Goal: Task Accomplishment & Management: Manage account settings

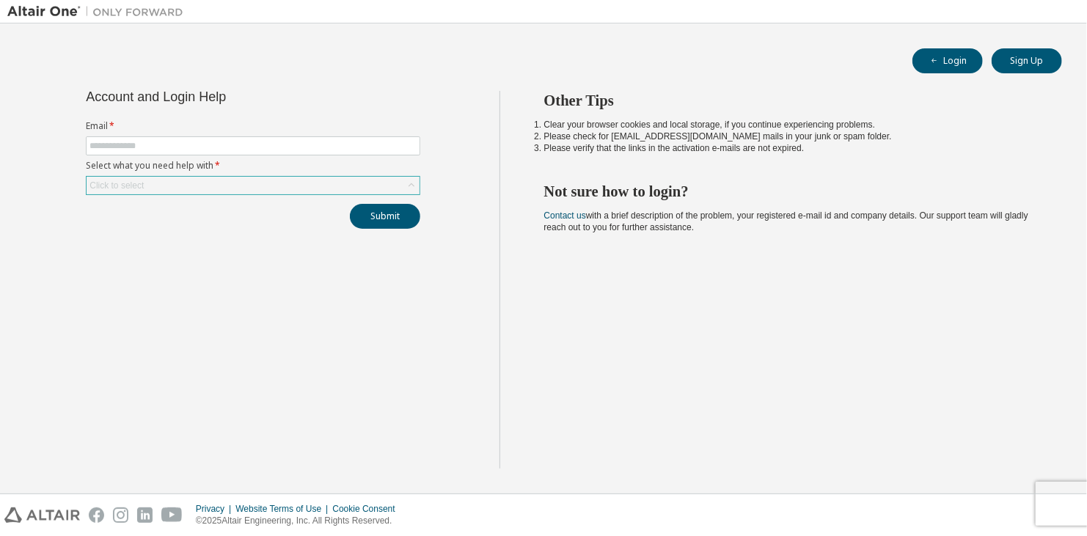
click at [353, 188] on div "Click to select" at bounding box center [253, 186] width 333 height 18
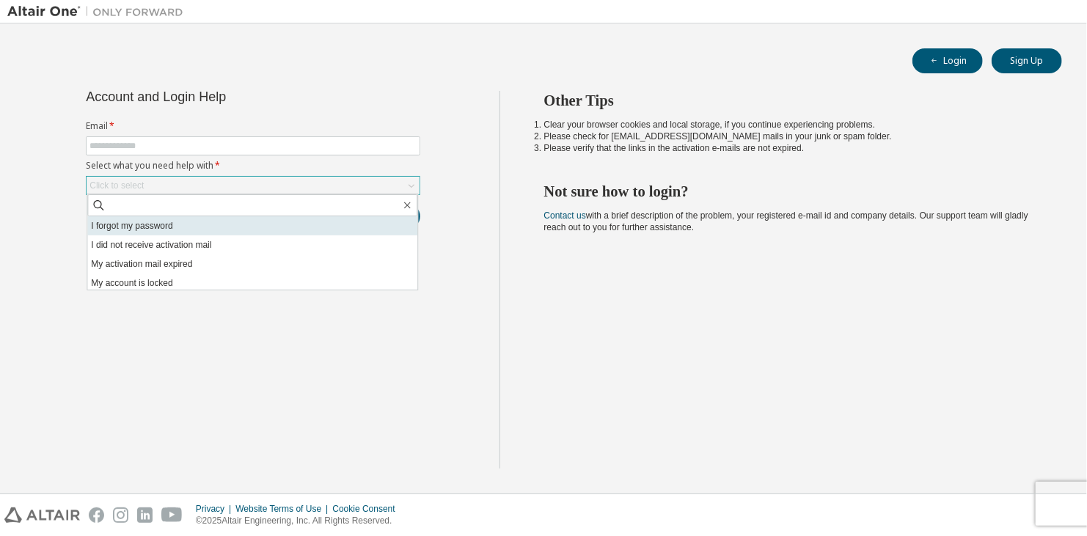
click at [318, 233] on li "I forgot my password" at bounding box center [252, 225] width 330 height 19
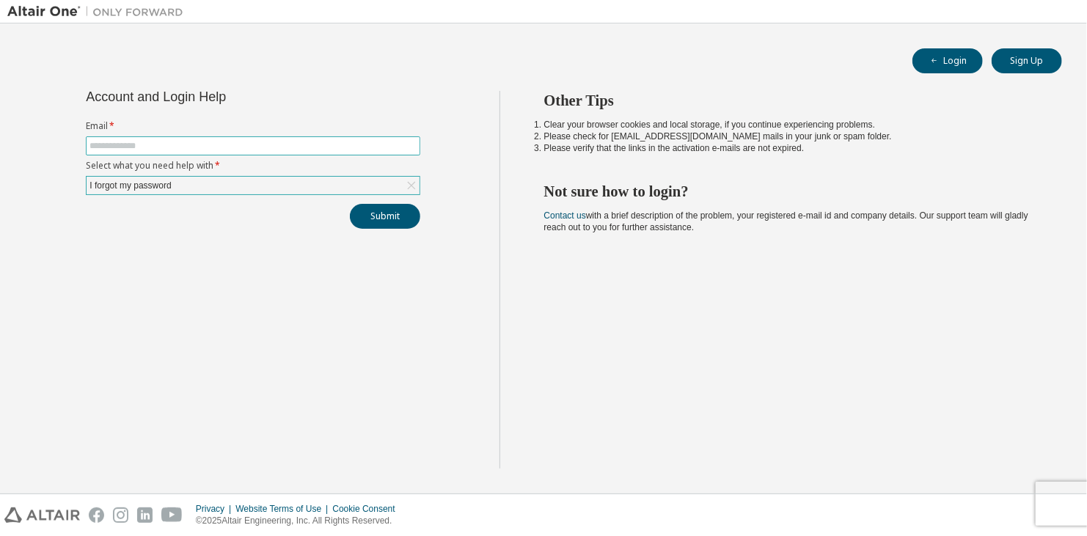
click at [337, 138] on span at bounding box center [253, 145] width 335 height 19
drag, startPoint x: 338, startPoint y: 156, endPoint x: 338, endPoint y: 145, distance: 11.0
click at [338, 145] on form "Email * Select what you need help with * I forgot my password" at bounding box center [253, 157] width 335 height 75
click at [338, 145] on input "text" at bounding box center [253, 146] width 327 height 12
type input "**********"
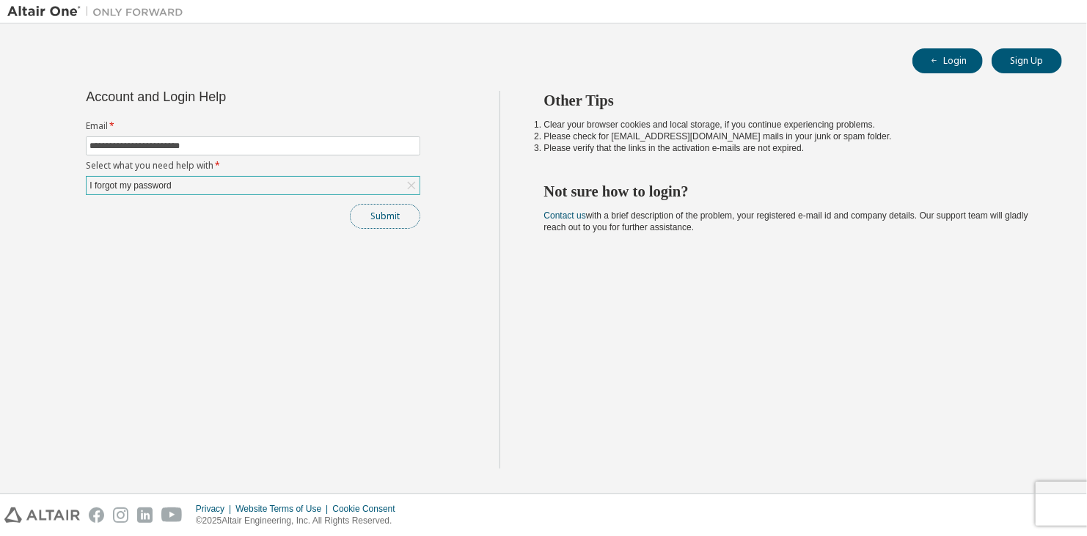
click at [378, 205] on button "Submit" at bounding box center [385, 216] width 70 height 25
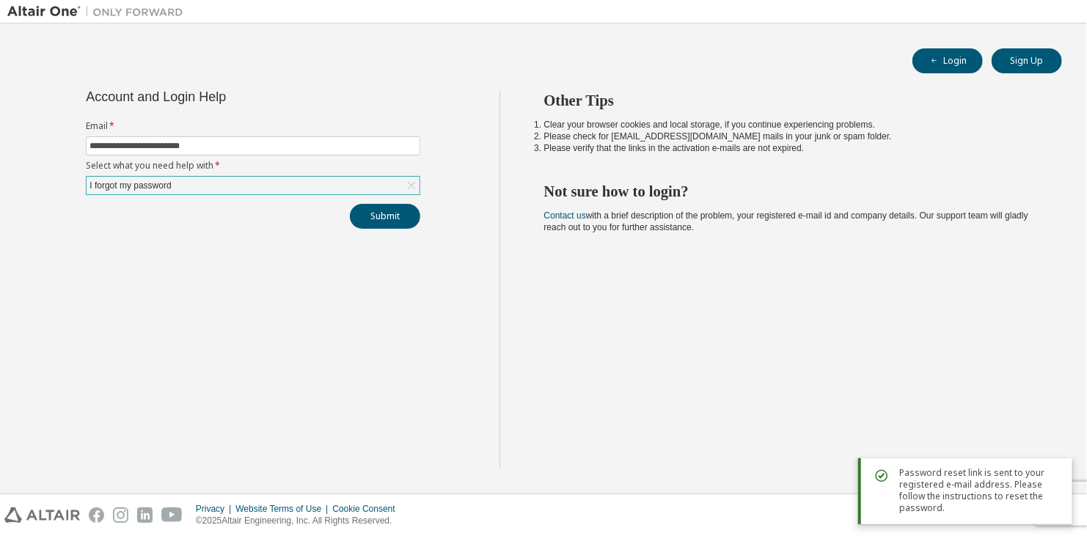
click at [629, 410] on div "Other Tips Clear your browser cookies and local storage, if you continue experi…" at bounding box center [790, 280] width 581 height 378
click at [379, 204] on button "Submit" at bounding box center [385, 216] width 70 height 25
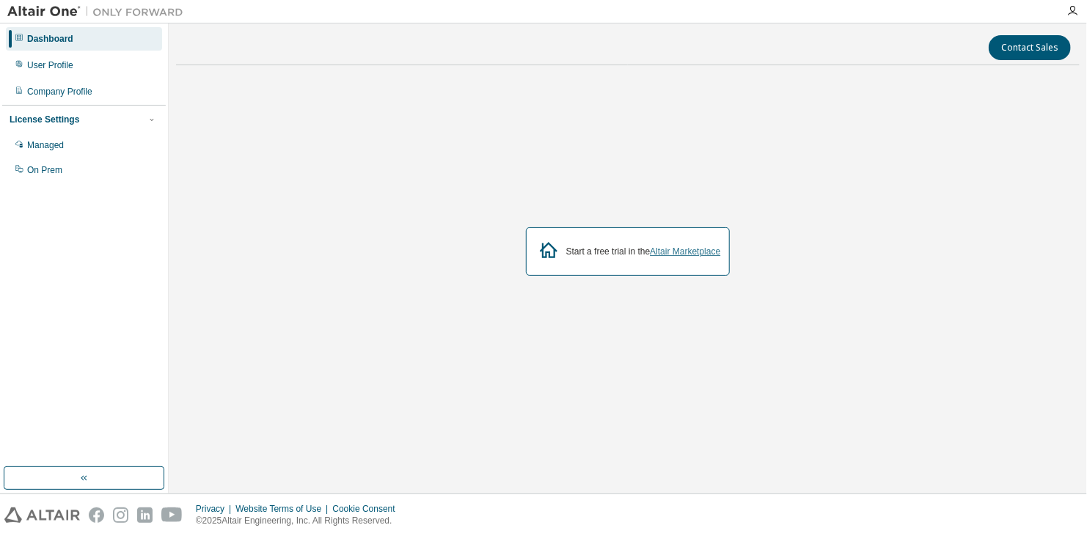
click at [693, 255] on link "Altair Marketplace" at bounding box center [685, 252] width 70 height 10
